Goal: Task Accomplishment & Management: Manage account settings

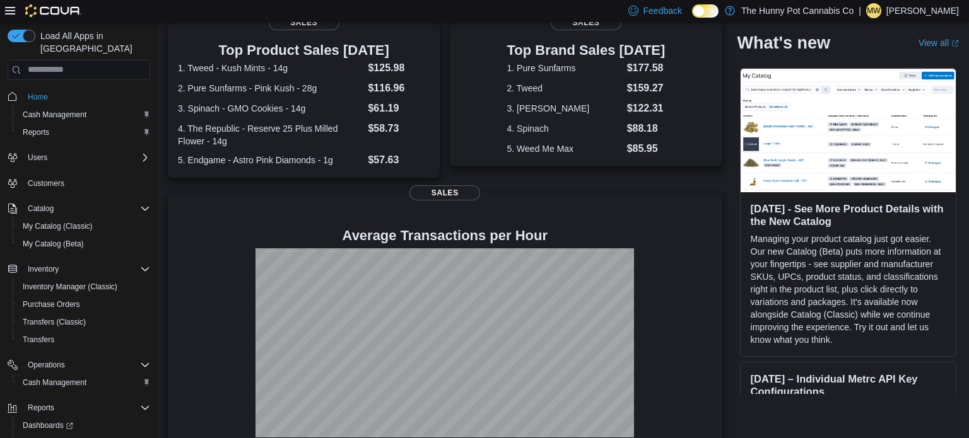
scroll to position [260, 0]
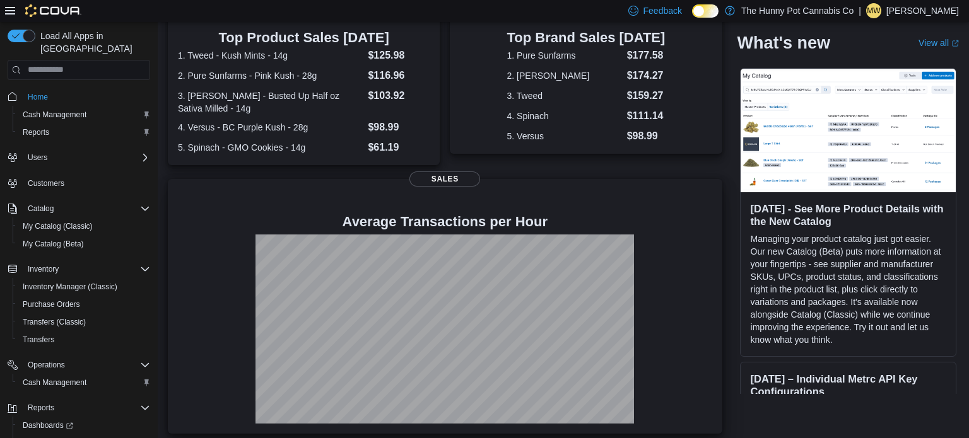
scroll to position [282, 0]
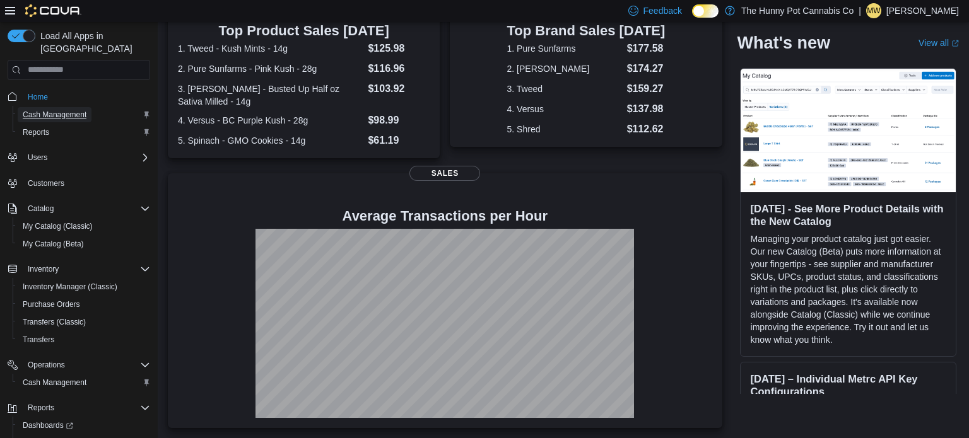
click at [86, 107] on link "Cash Management" at bounding box center [55, 114] width 74 height 15
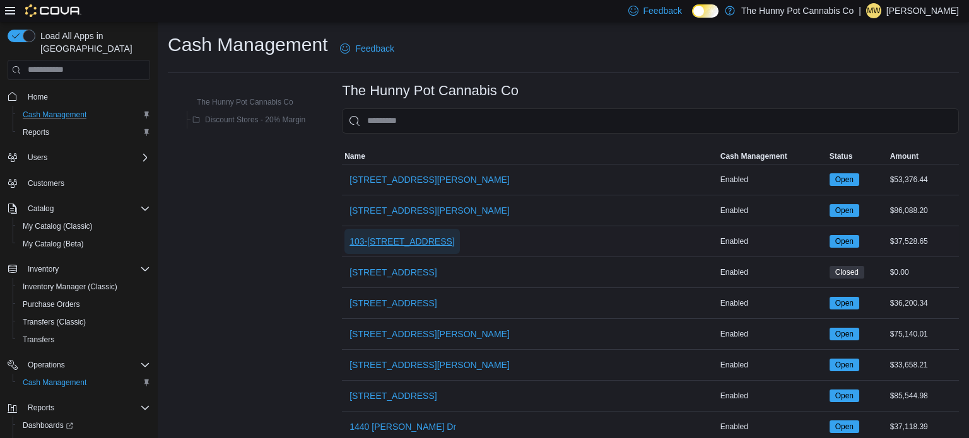
click at [425, 244] on span "103-[STREET_ADDRESS]" at bounding box center [401, 241] width 105 height 13
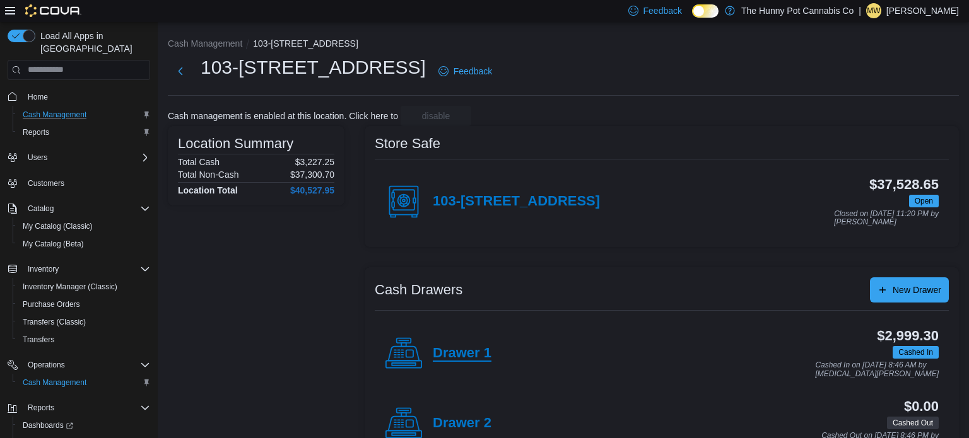
click at [464, 346] on h4 "Drawer 1" at bounding box center [462, 354] width 59 height 16
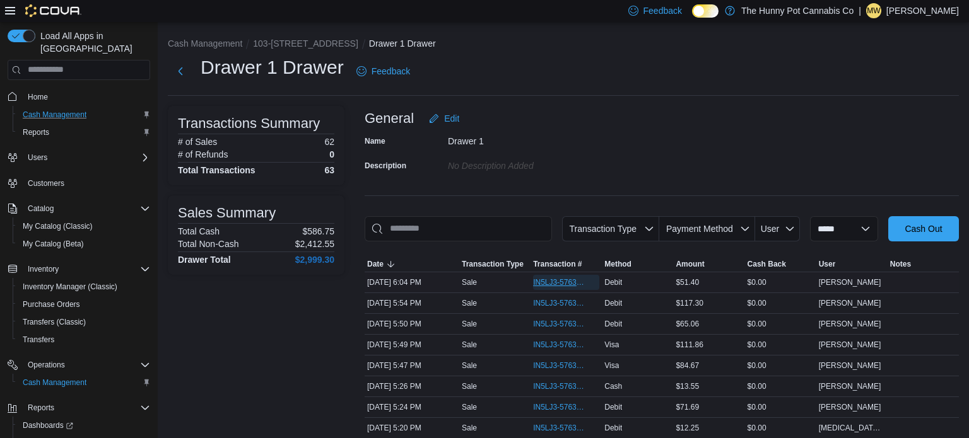
click at [573, 281] on span "IN5LJ3-5763520" at bounding box center [560, 283] width 54 height 10
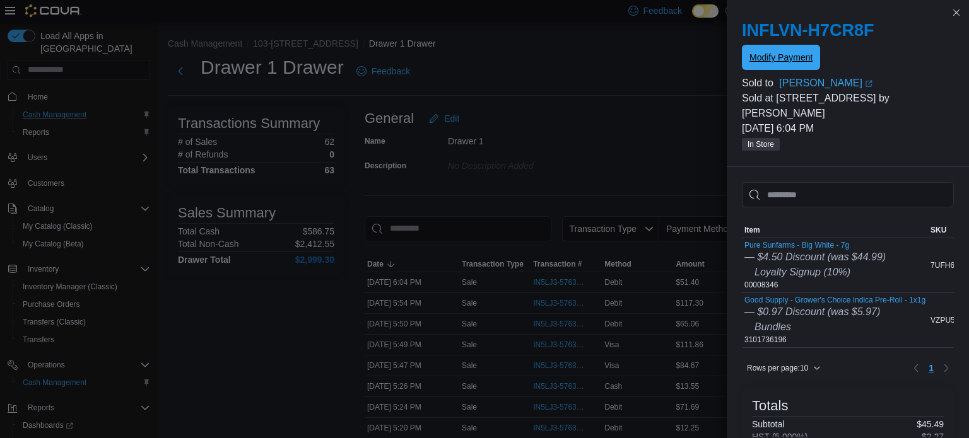
click at [759, 64] on span "Modify Payment" at bounding box center [780, 57] width 63 height 25
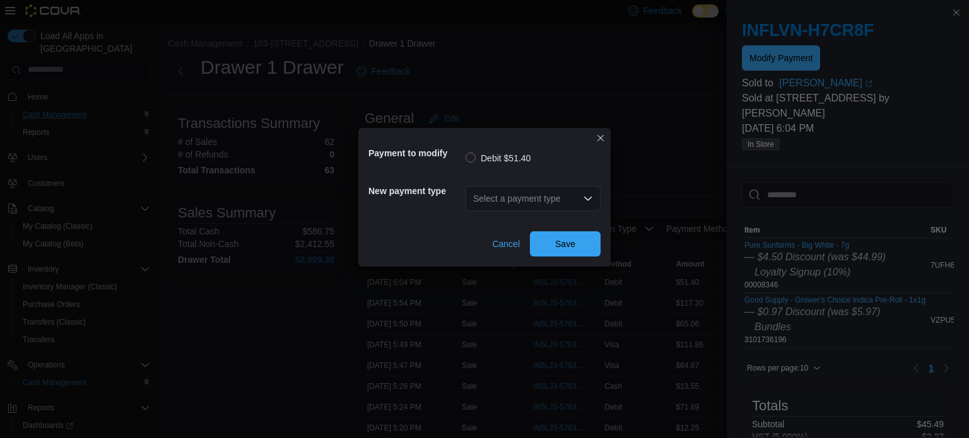
click at [573, 197] on div "Select a payment type" at bounding box center [532, 198] width 135 height 25
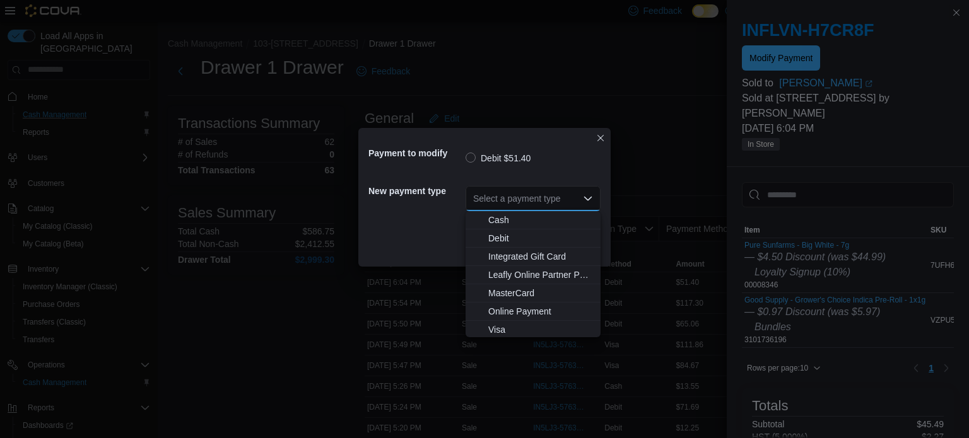
click at [542, 339] on div "Payment to modify Debit $51.40 New payment type Select a payment type Combo box…" at bounding box center [484, 219] width 969 height 438
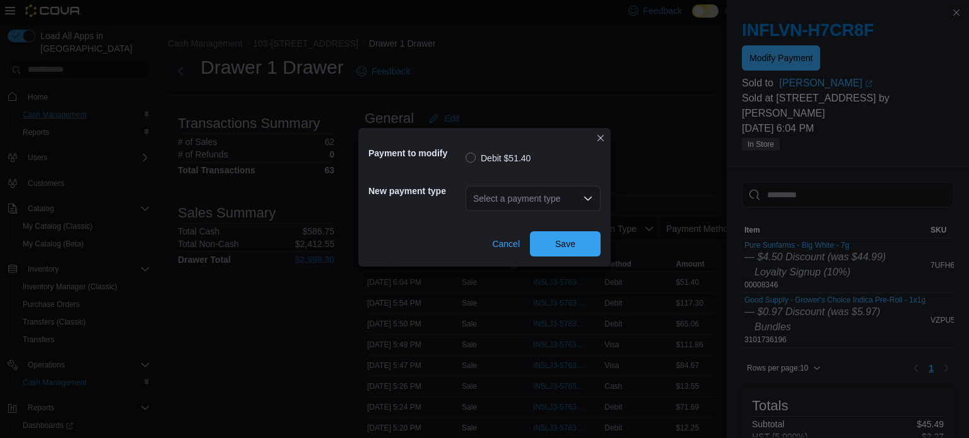
click at [529, 202] on div "Select a payment type" at bounding box center [532, 198] width 135 height 25
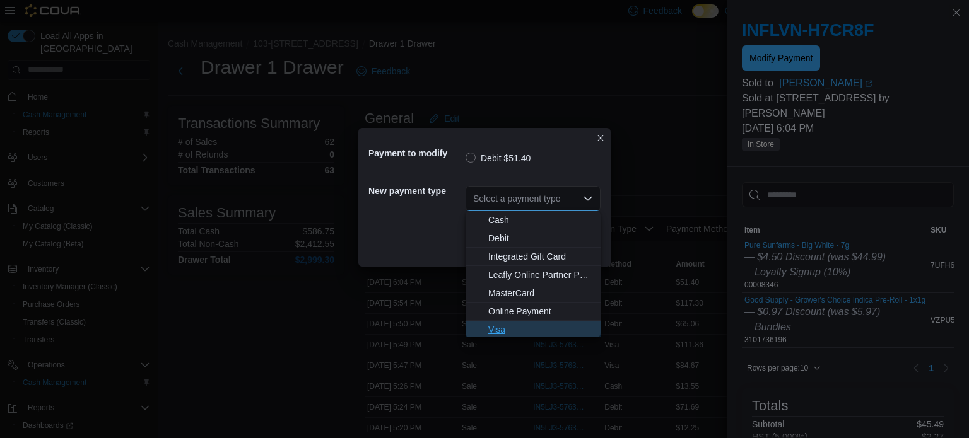
click at [504, 331] on span "Visa" at bounding box center [540, 330] width 105 height 13
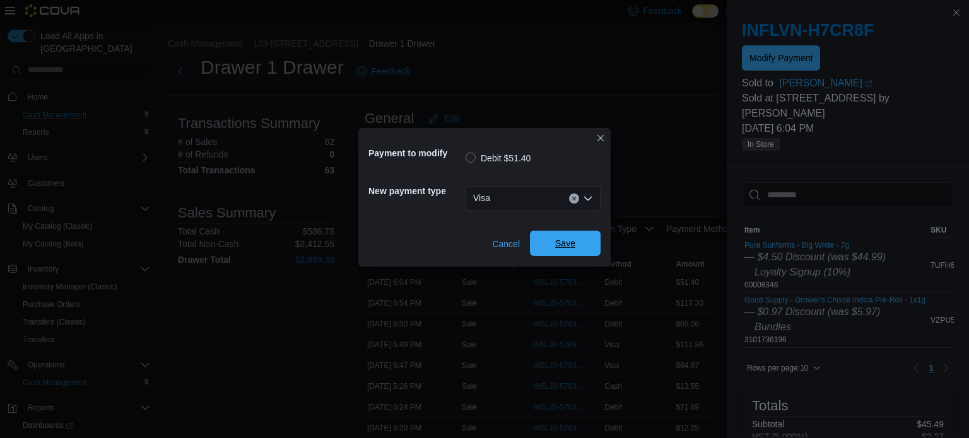
click at [558, 248] on span "Save" at bounding box center [565, 243] width 20 height 13
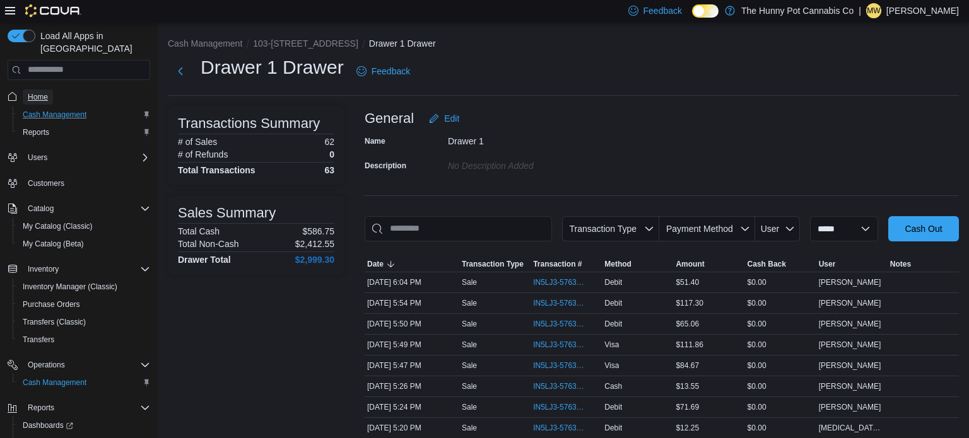
click at [42, 92] on span "Home" at bounding box center [38, 97] width 20 height 10
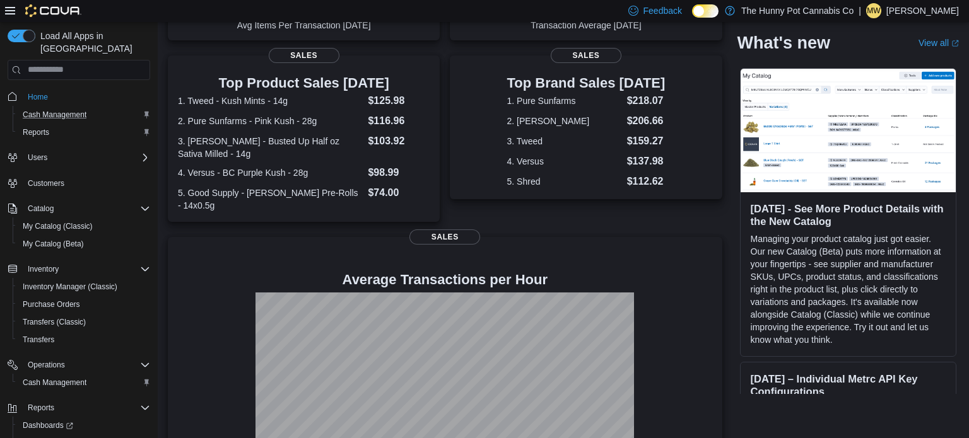
scroll to position [293, 0]
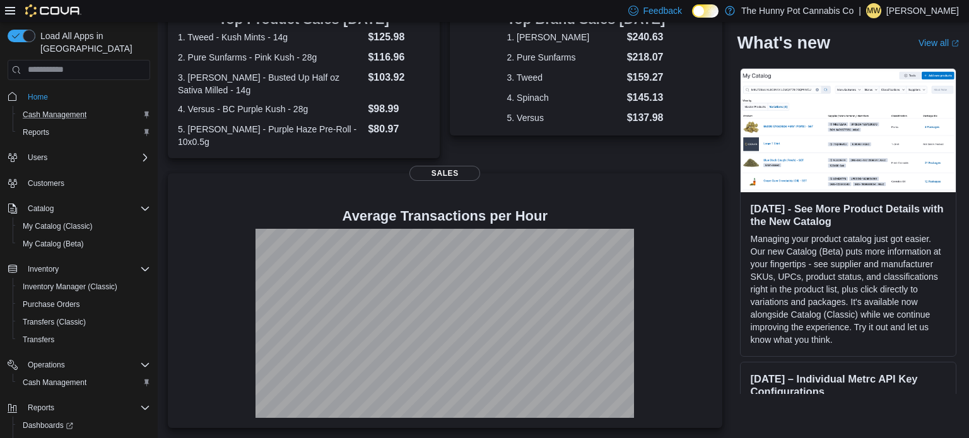
click at [100, 107] on div "Cash Management" at bounding box center [84, 114] width 132 height 15
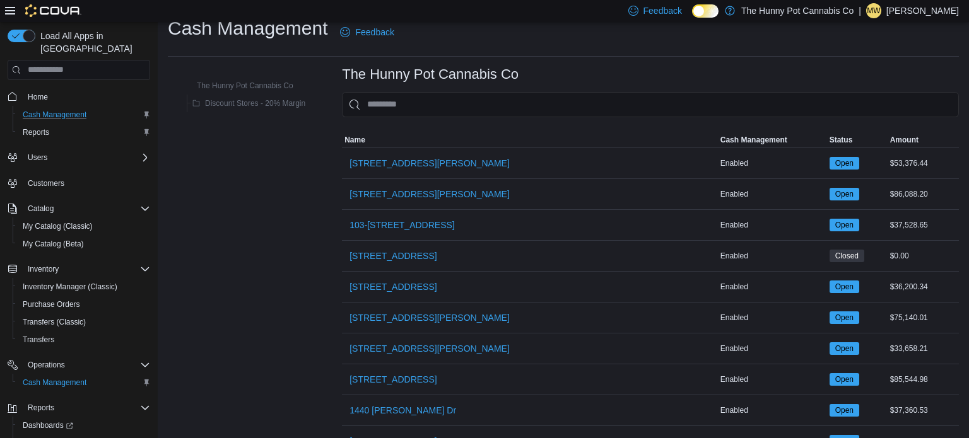
scroll to position [1, 0]
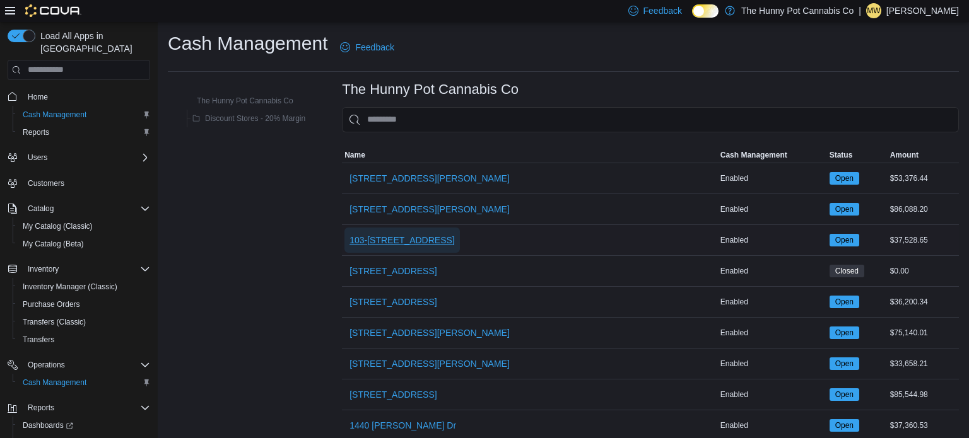
click at [409, 243] on span "103-[STREET_ADDRESS]" at bounding box center [401, 240] width 105 height 13
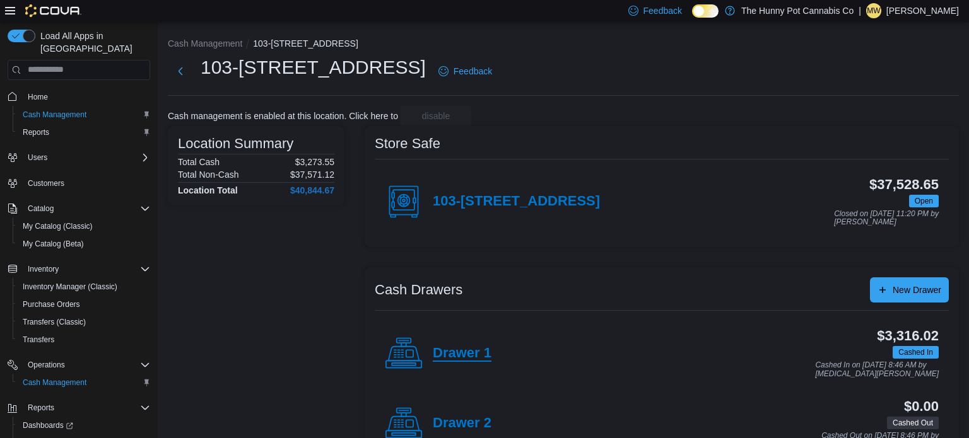
click at [464, 354] on h4 "Drawer 1" at bounding box center [462, 354] width 59 height 16
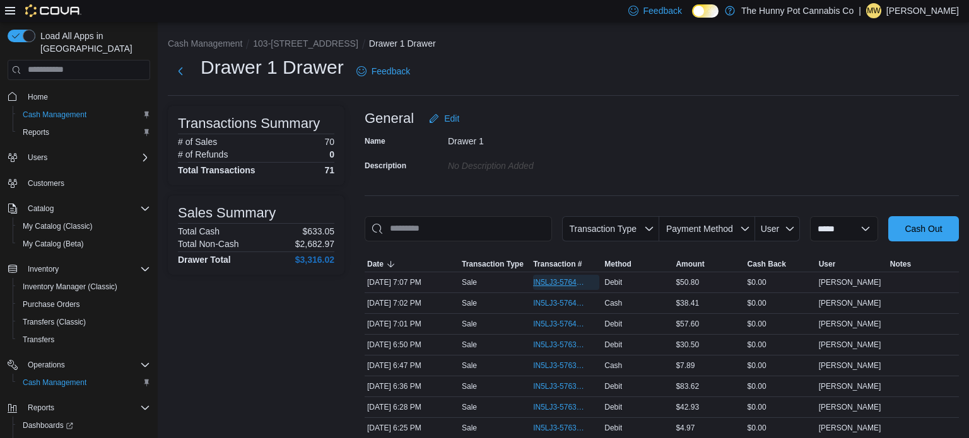
click at [539, 278] on span "IN5LJ3-5764076" at bounding box center [560, 283] width 54 height 10
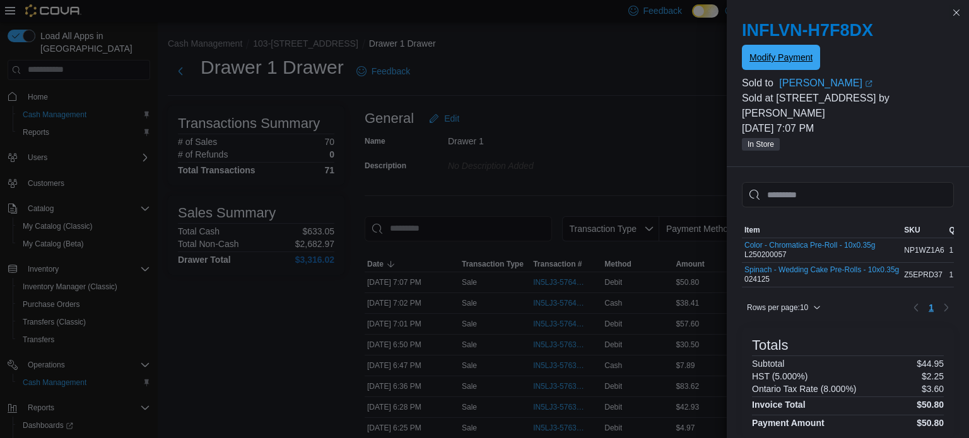
click at [764, 51] on span "Modify Payment" at bounding box center [780, 57] width 63 height 25
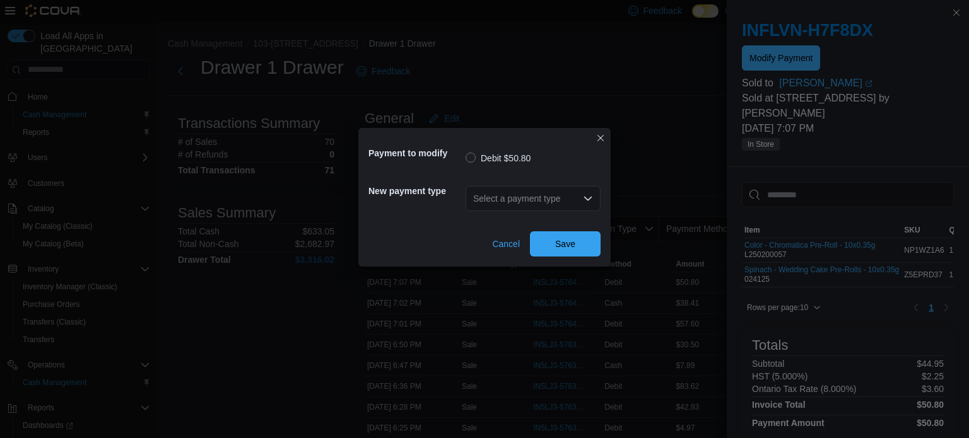
click at [581, 196] on div "Select a payment type" at bounding box center [532, 198] width 135 height 25
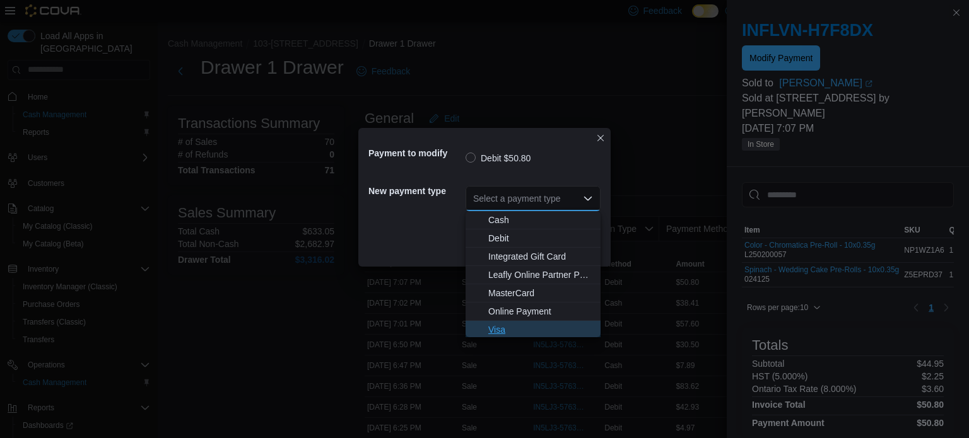
click at [514, 331] on span "Visa" at bounding box center [540, 330] width 105 height 13
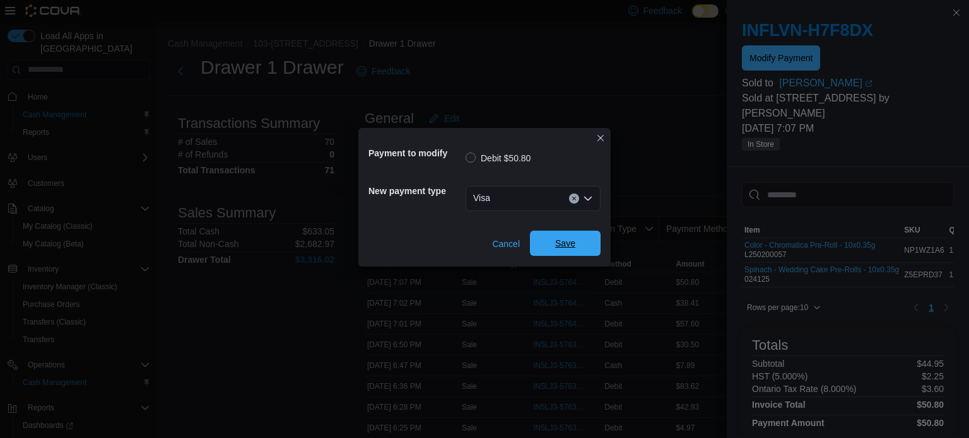
click at [563, 248] on span "Save" at bounding box center [565, 243] width 20 height 13
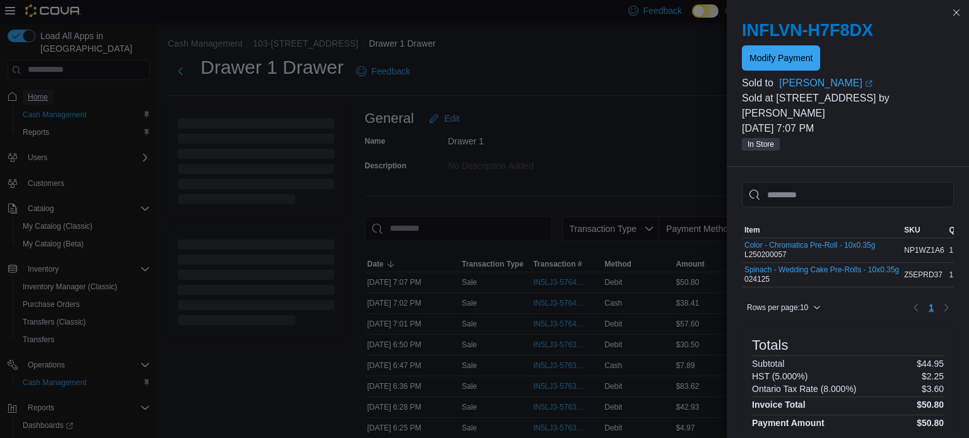
click at [49, 90] on link "Home" at bounding box center [38, 97] width 30 height 15
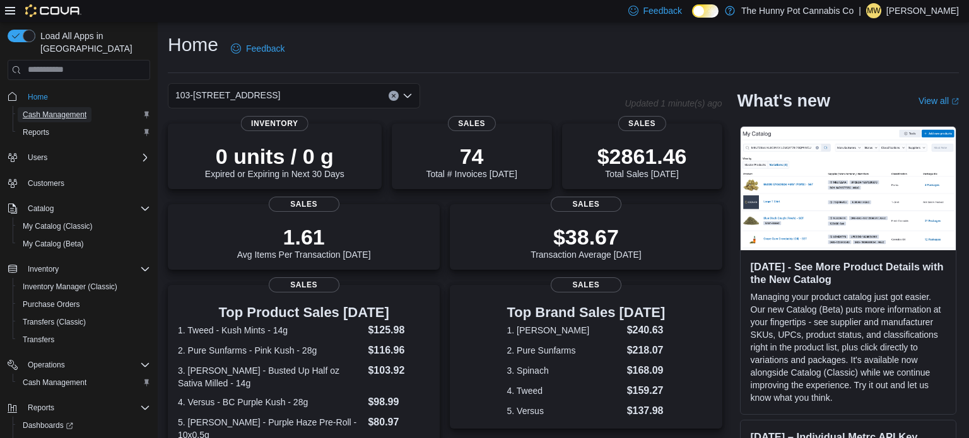
click at [51, 110] on span "Cash Management" at bounding box center [55, 115] width 64 height 10
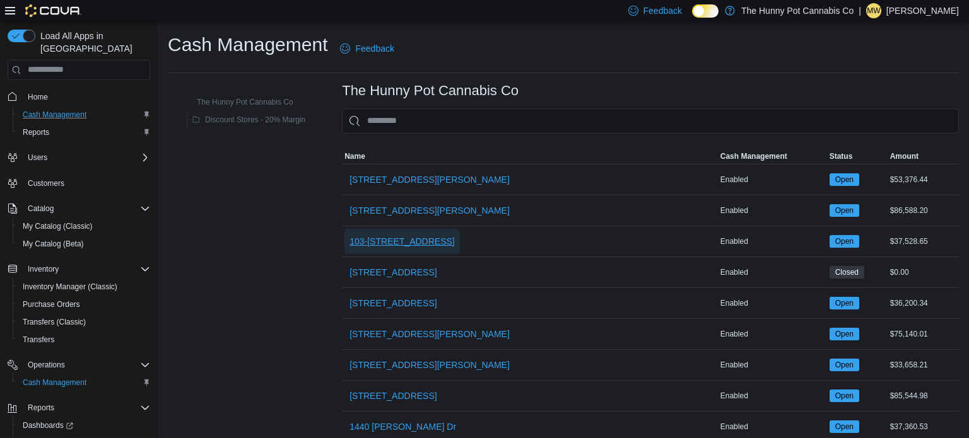
click at [420, 235] on span "103-[STREET_ADDRESS]" at bounding box center [401, 241] width 105 height 13
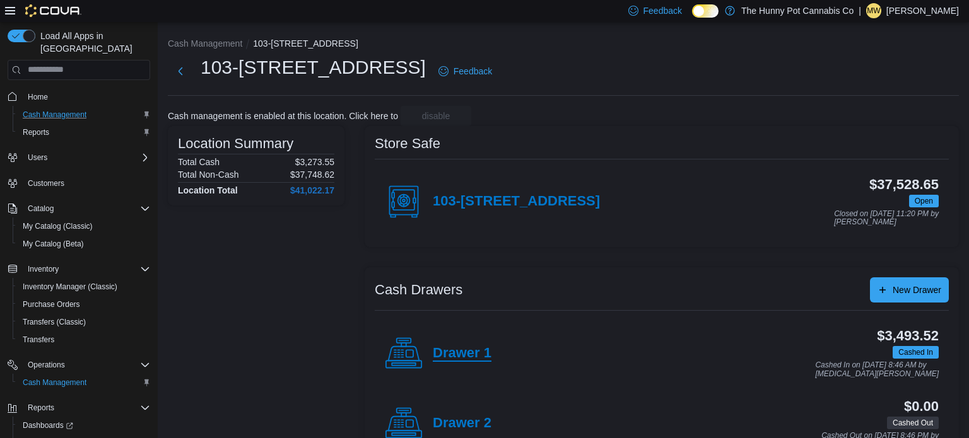
click at [482, 353] on h4 "Drawer 1" at bounding box center [462, 354] width 59 height 16
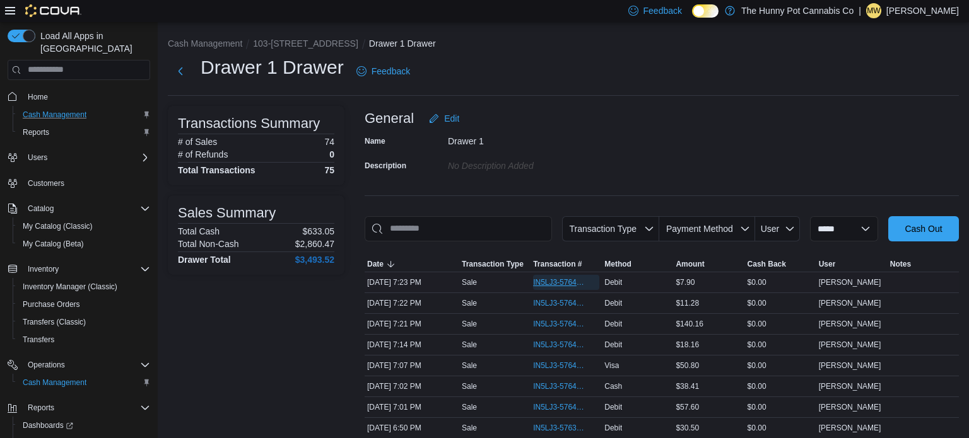
click at [551, 285] on span "IN5LJ3-5764218" at bounding box center [560, 283] width 54 height 10
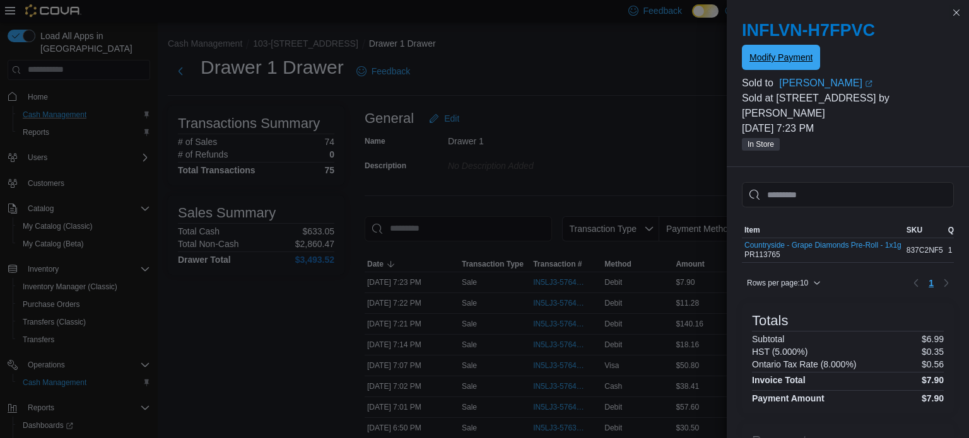
click at [797, 50] on span "Modify Payment" at bounding box center [780, 57] width 63 height 25
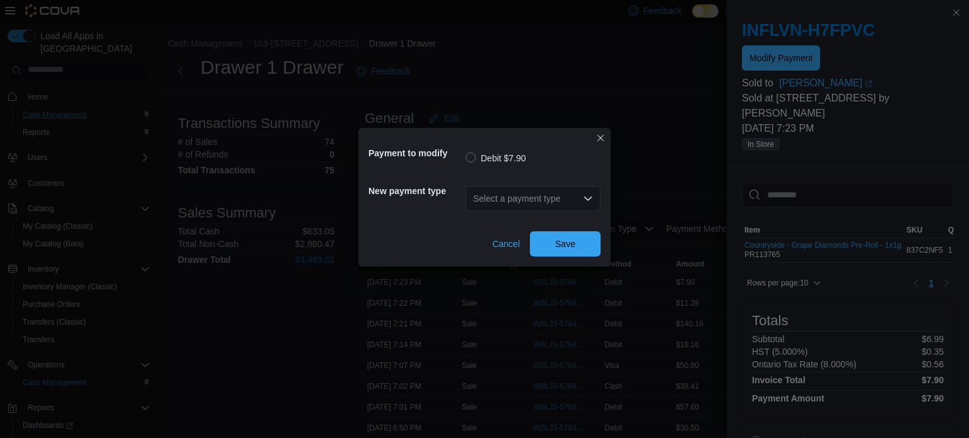
click at [555, 194] on div "Select a payment type" at bounding box center [532, 198] width 135 height 25
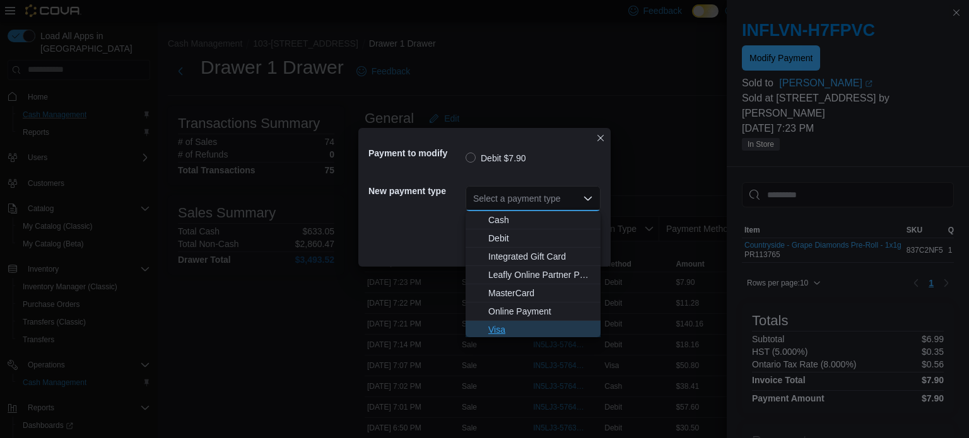
click at [529, 325] on span "Visa" at bounding box center [540, 330] width 105 height 13
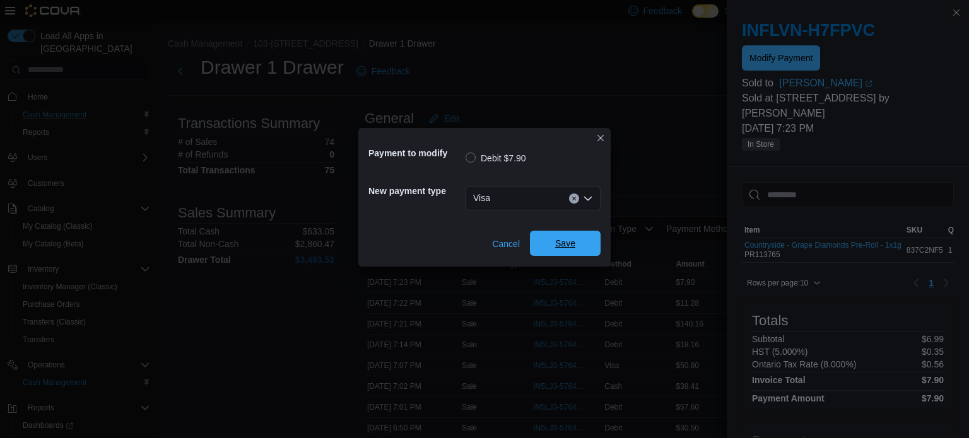
click at [559, 244] on span "Save" at bounding box center [565, 243] width 20 height 13
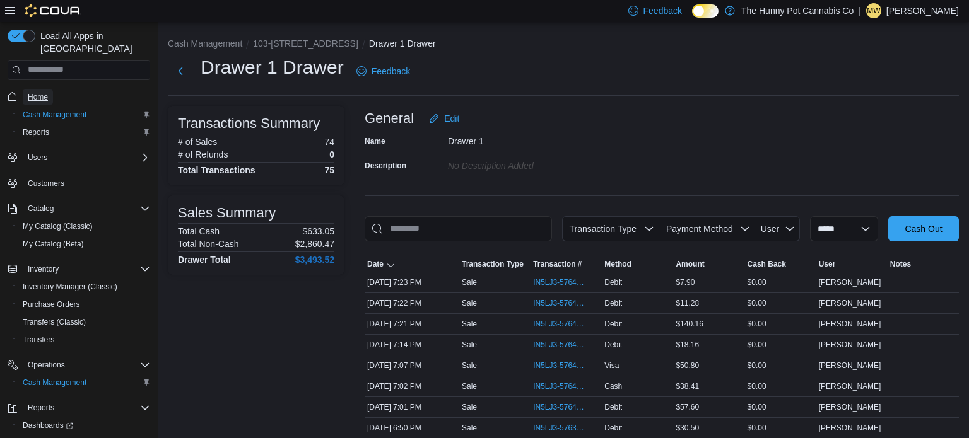
click at [40, 92] on span "Home" at bounding box center [38, 97] width 20 height 10
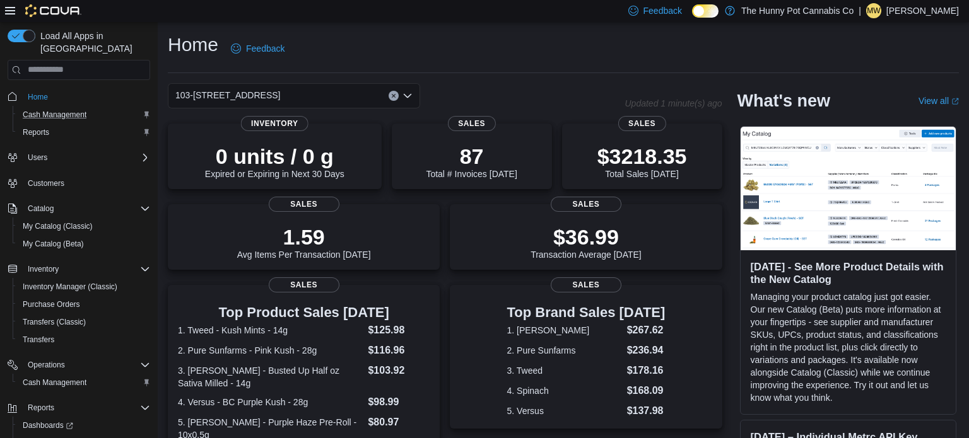
click at [93, 107] on div "Cash Management" at bounding box center [84, 114] width 132 height 15
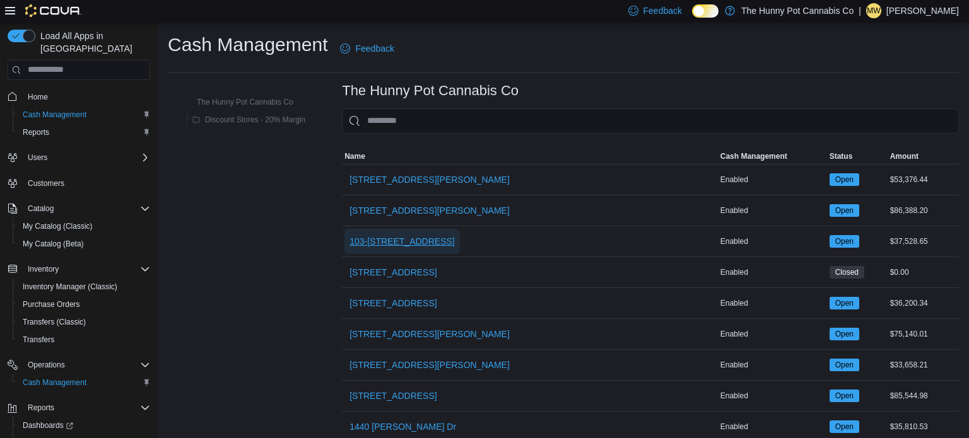
click at [432, 234] on span "103-[STREET_ADDRESS]" at bounding box center [401, 241] width 105 height 25
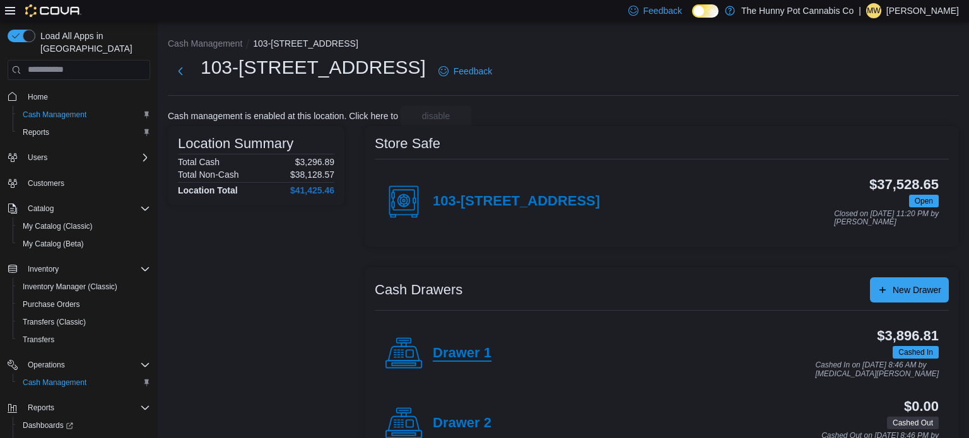
click at [461, 352] on h4 "Drawer 1" at bounding box center [462, 354] width 59 height 16
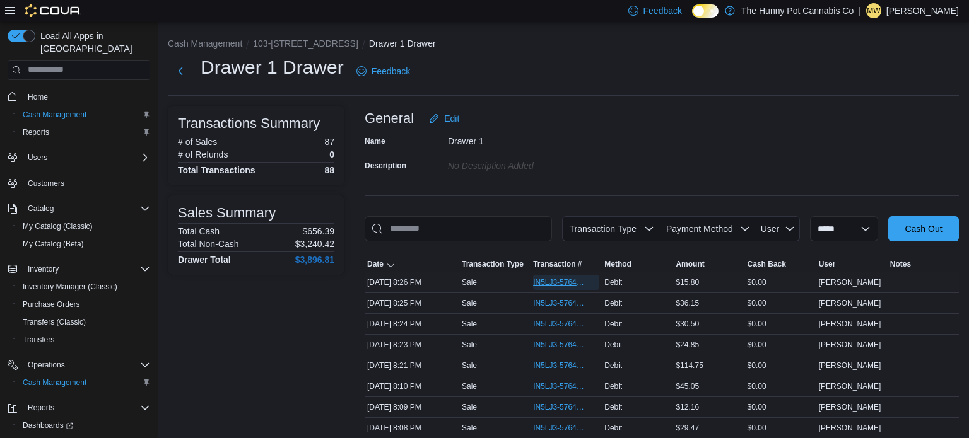
click at [546, 281] on span "IN5LJ3-5764748" at bounding box center [560, 283] width 54 height 10
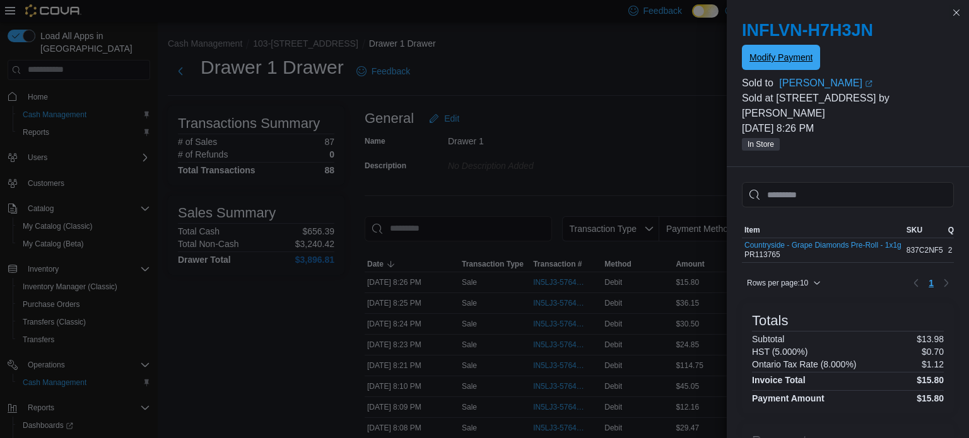
click at [792, 64] on span "Modify Payment" at bounding box center [780, 57] width 63 height 25
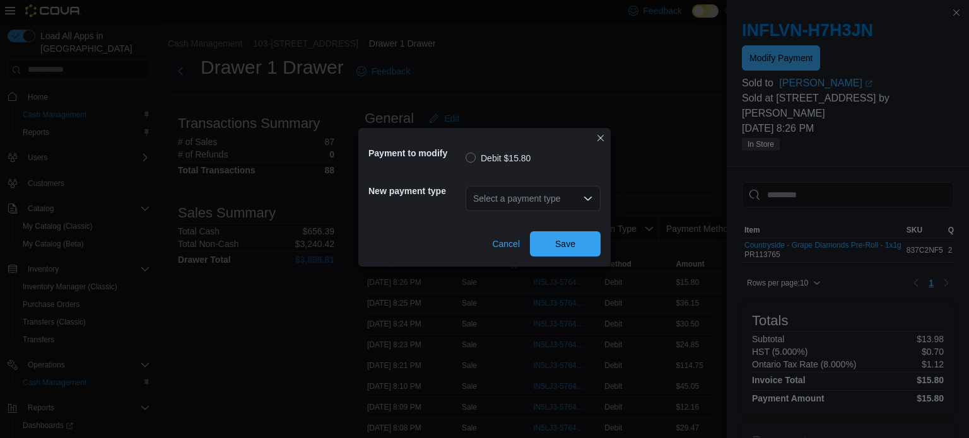
click at [576, 197] on div "Select a payment type" at bounding box center [532, 198] width 135 height 25
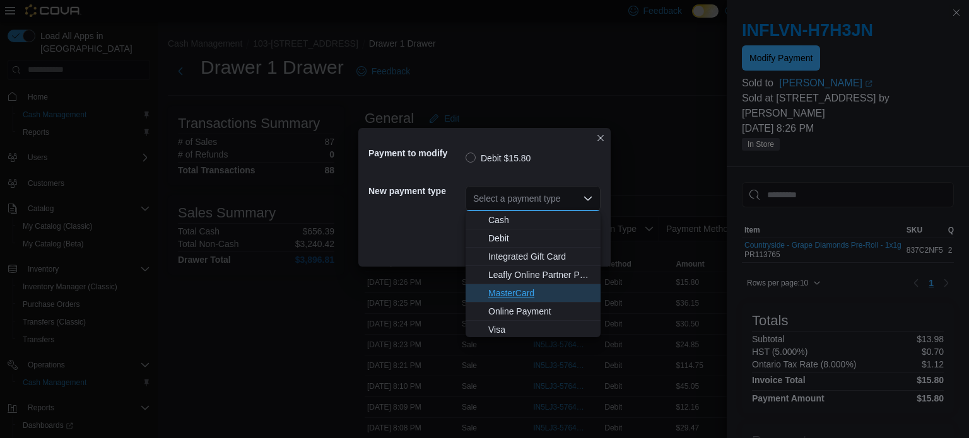
click at [539, 292] on span "MasterCard" at bounding box center [540, 293] width 105 height 13
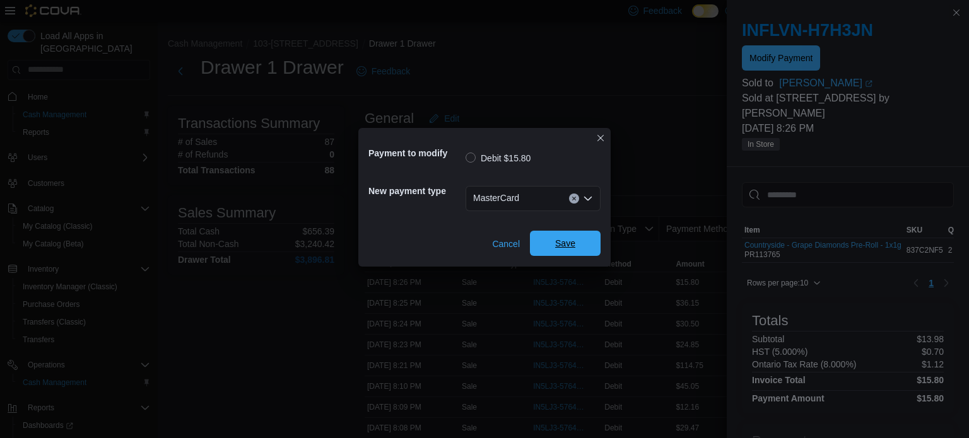
click at [562, 254] on span "Save" at bounding box center [565, 243] width 56 height 25
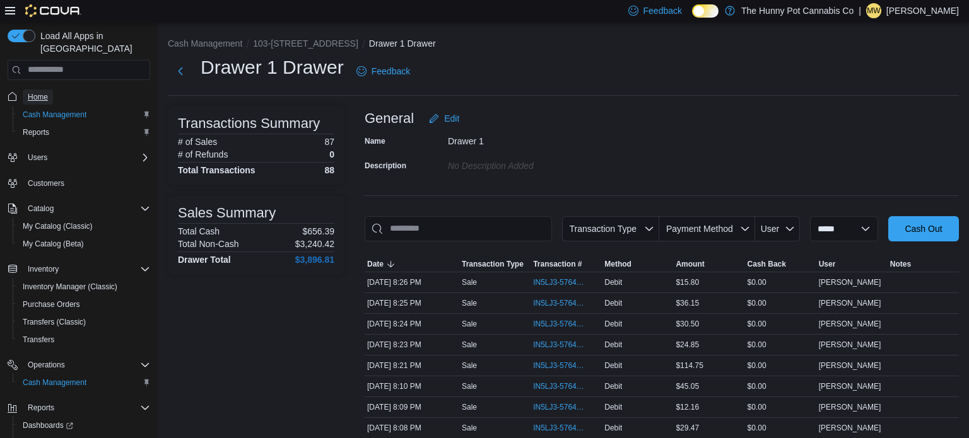
click at [52, 90] on link "Home" at bounding box center [38, 97] width 30 height 15
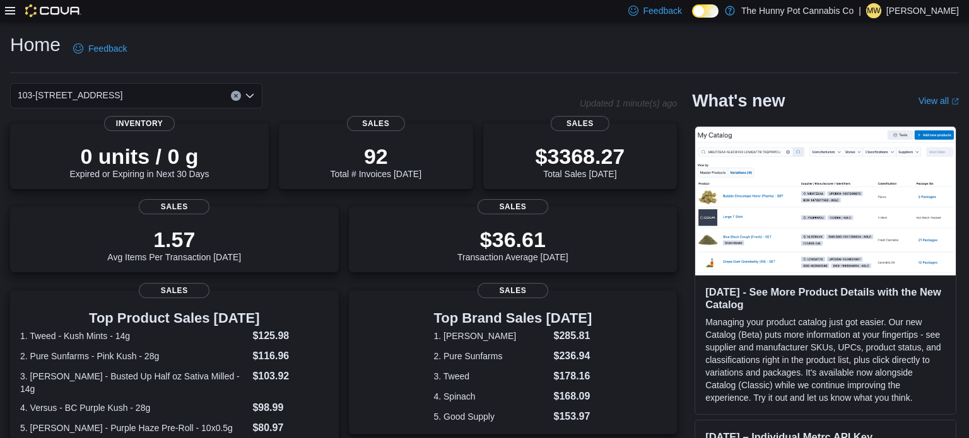
click at [10, 7] on icon at bounding box center [10, 11] width 10 height 8
